Goal: Transaction & Acquisition: Purchase product/service

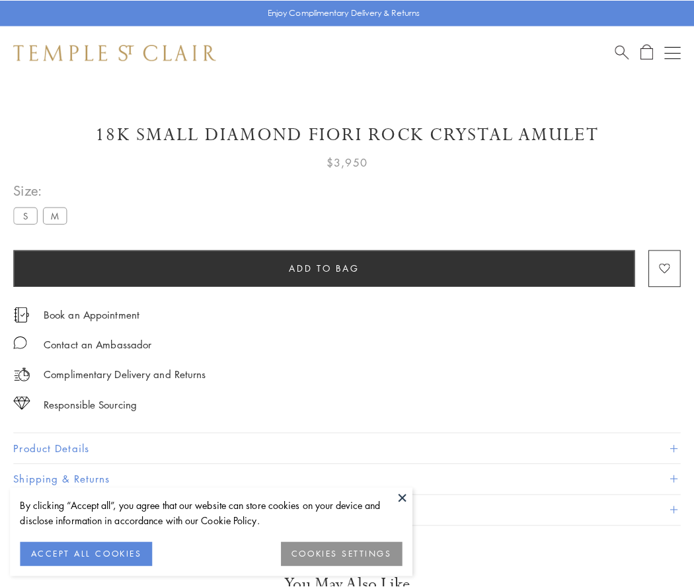
scroll to position [22, 0]
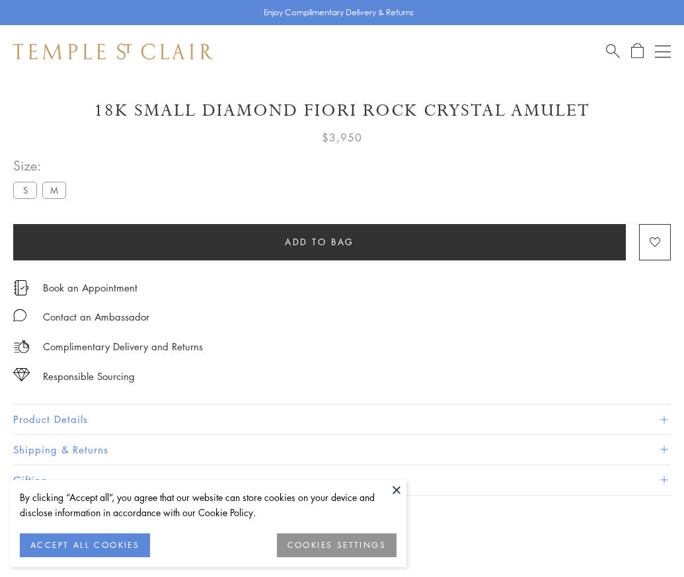
click at [319, 241] on span "Add to bag" at bounding box center [319, 242] width 69 height 15
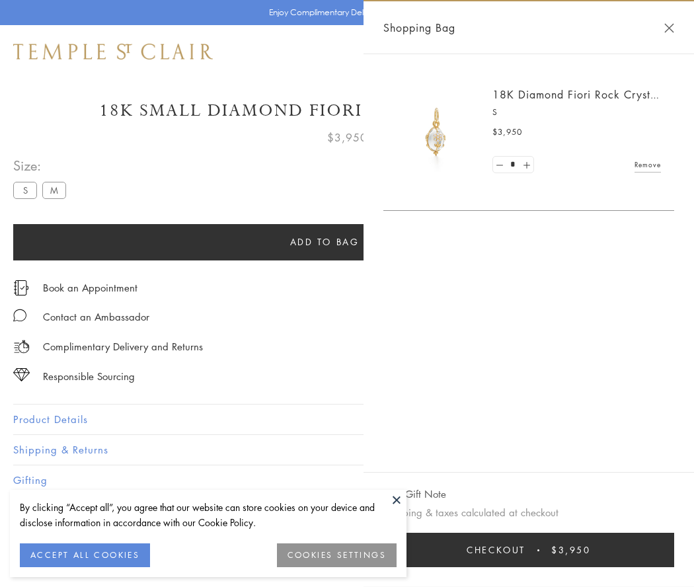
click at [537, 550] on button "Checkout $3,950" at bounding box center [528, 550] width 291 height 34
